Goal: Navigation & Orientation: Find specific page/section

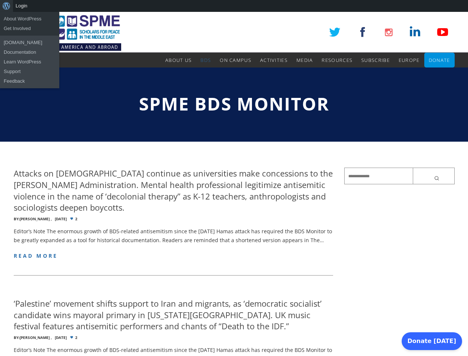
click at [234, 6] on div "About WordPress About WordPress Get Involved [DOMAIN_NAME] Documentation Learn …" at bounding box center [234, 6] width 468 height 12
